Goal: Task Accomplishment & Management: Complete application form

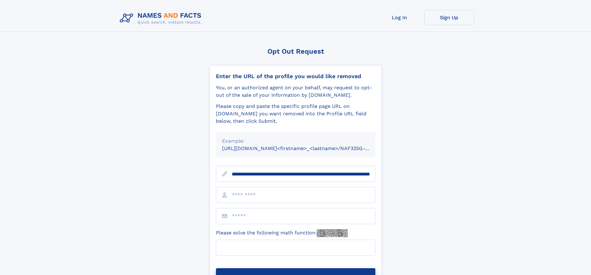
scroll to position [0, 63]
type input "**********"
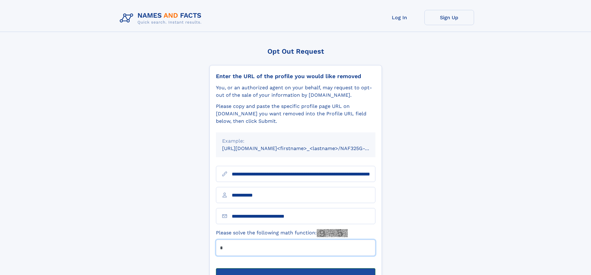
type input "*"
click at [295, 268] on button "Submit Opt Out Request" at bounding box center [295, 278] width 159 height 20
